Goal: Find specific page/section: Find specific page/section

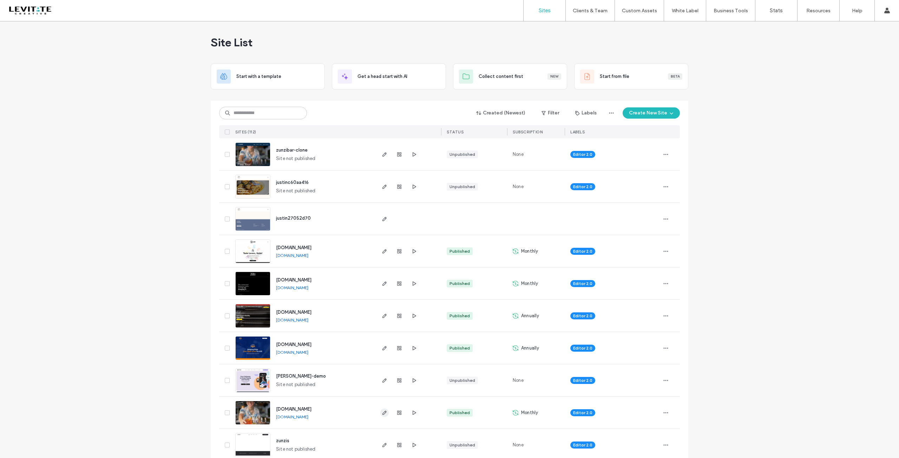
click at [382, 413] on icon "button" at bounding box center [385, 413] width 6 height 6
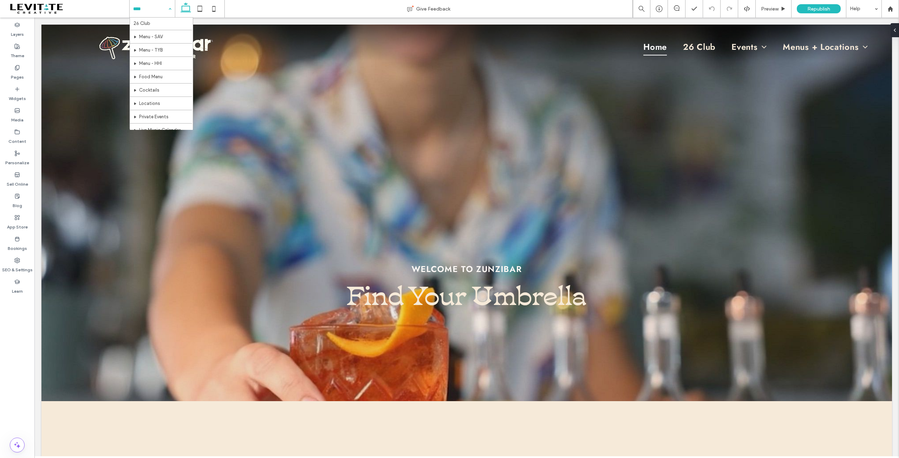
scroll to position [5, 0]
